Goal: Task Accomplishment & Management: Complete application form

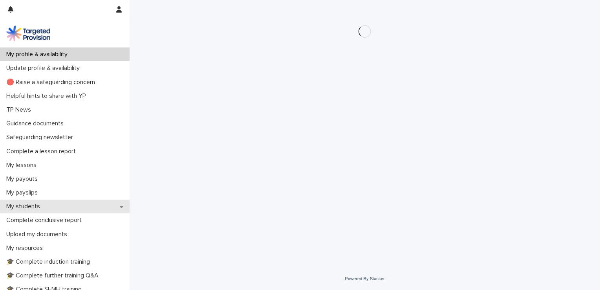
click at [47, 204] on div "My students" at bounding box center [65, 206] width 130 height 14
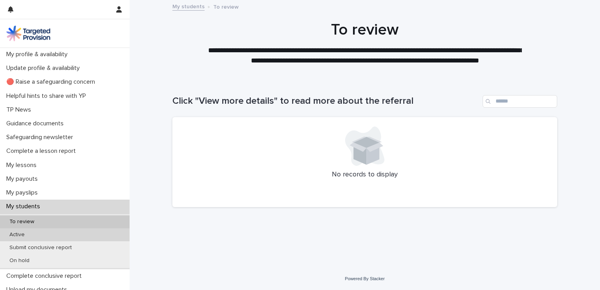
click at [41, 232] on div "Active" at bounding box center [65, 234] width 130 height 13
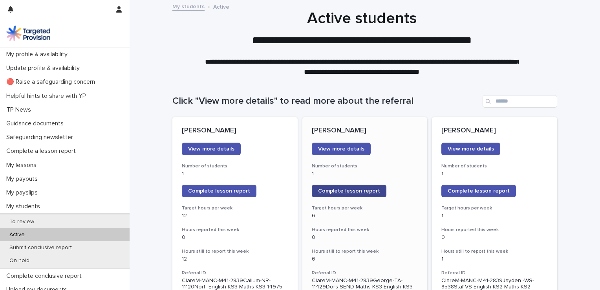
click at [349, 189] on span "Complete lesson report" at bounding box center [349, 190] width 62 height 5
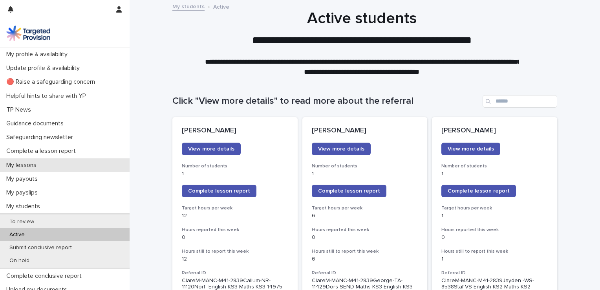
click at [48, 166] on div "My lessons" at bounding box center [65, 165] width 130 height 14
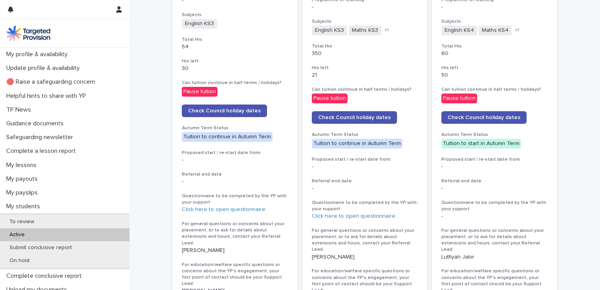
scroll to position [601, 0]
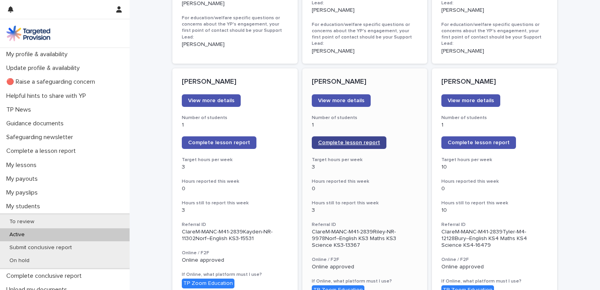
click at [333, 140] on span "Complete lesson report" at bounding box center [349, 142] width 62 height 5
